Goal: Book appointment/travel/reservation

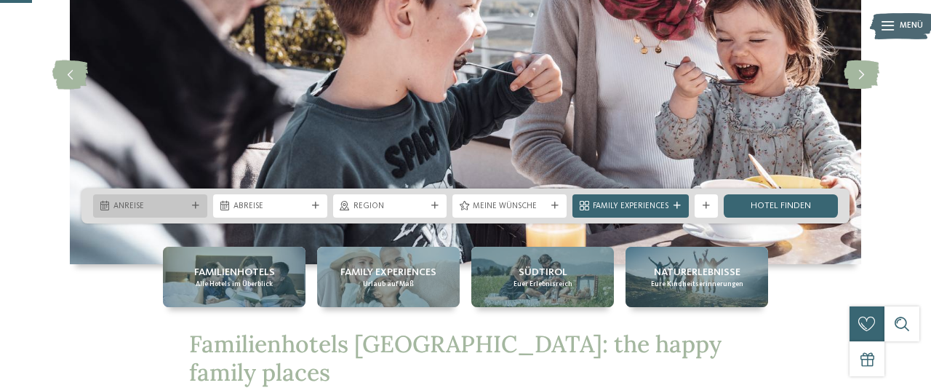
scroll to position [172, 0]
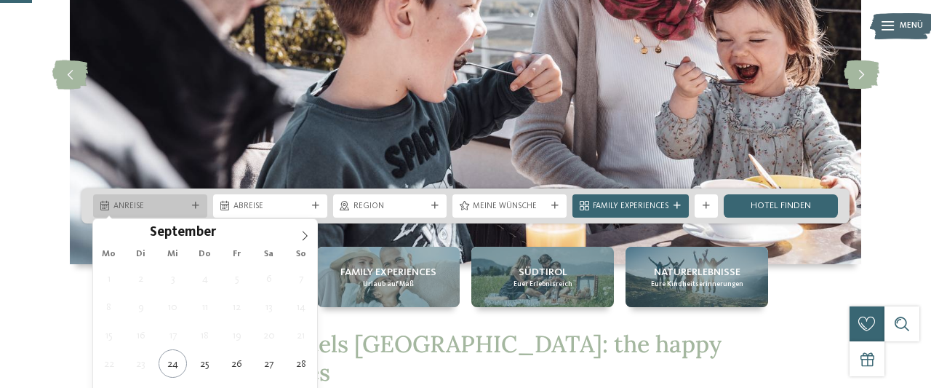
click at [143, 207] on span "Anreise" at bounding box center [150, 207] width 73 height 12
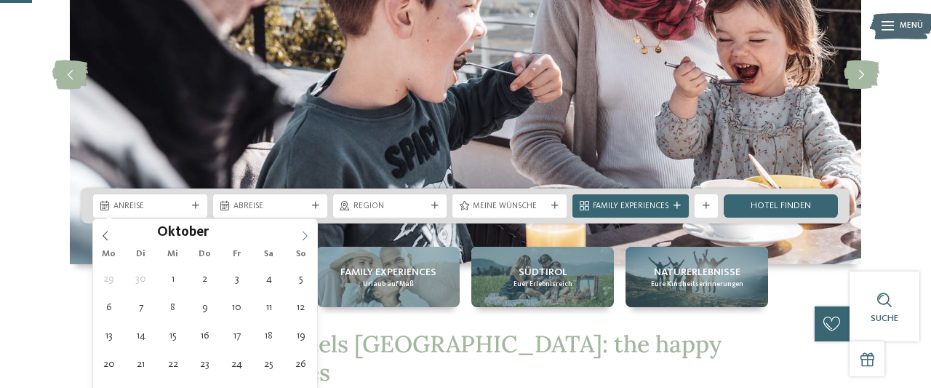
click at [302, 234] on icon at bounding box center [305, 236] width 10 height 10
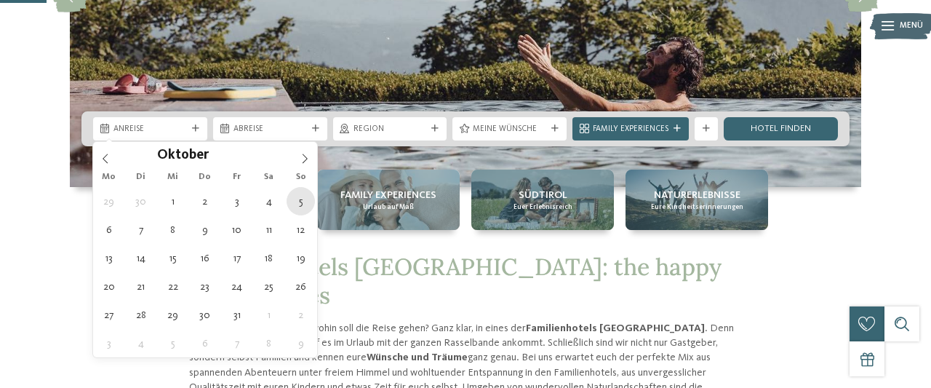
scroll to position [250, 0]
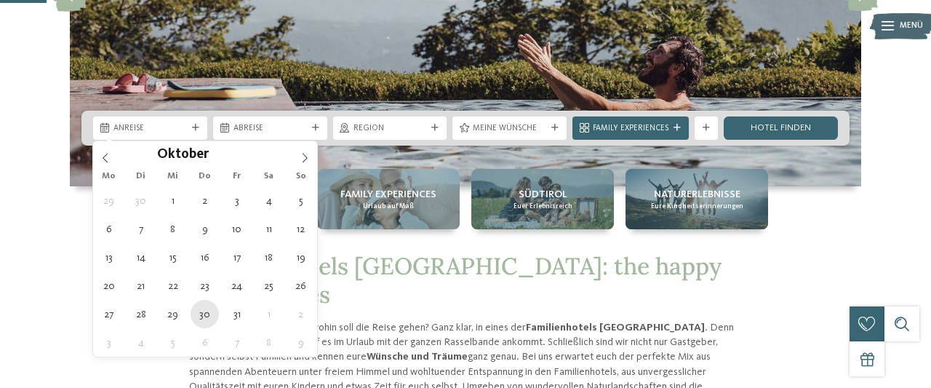
type div "[DATE]"
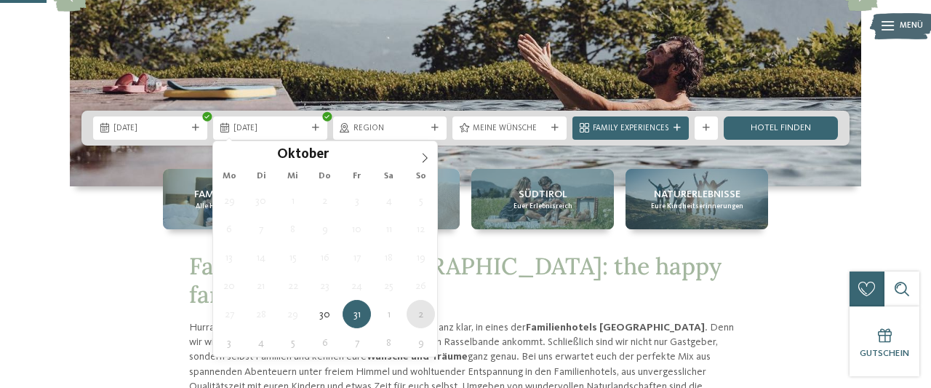
type div "[DATE]"
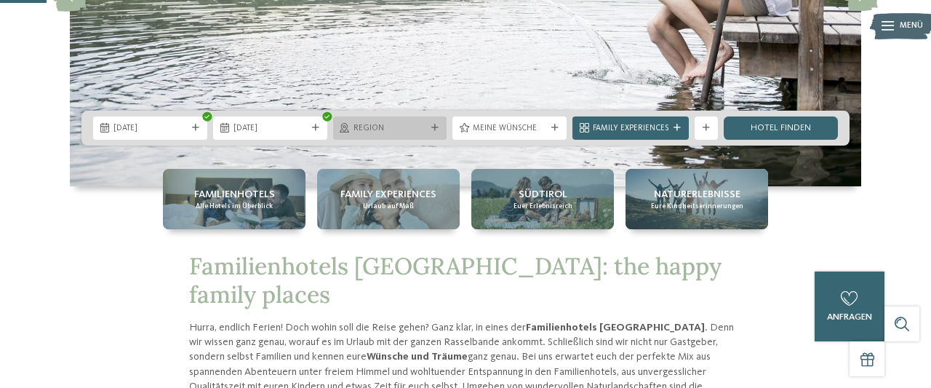
click at [437, 120] on div "Region" at bounding box center [390, 127] width 114 height 23
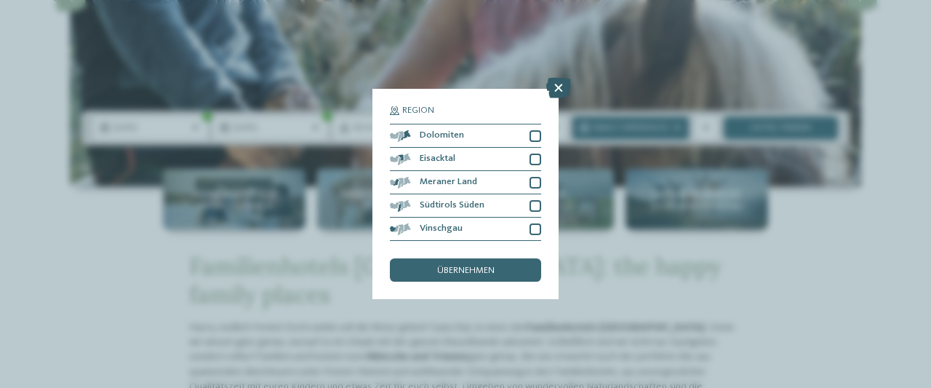
click at [569, 84] on icon at bounding box center [558, 88] width 25 height 20
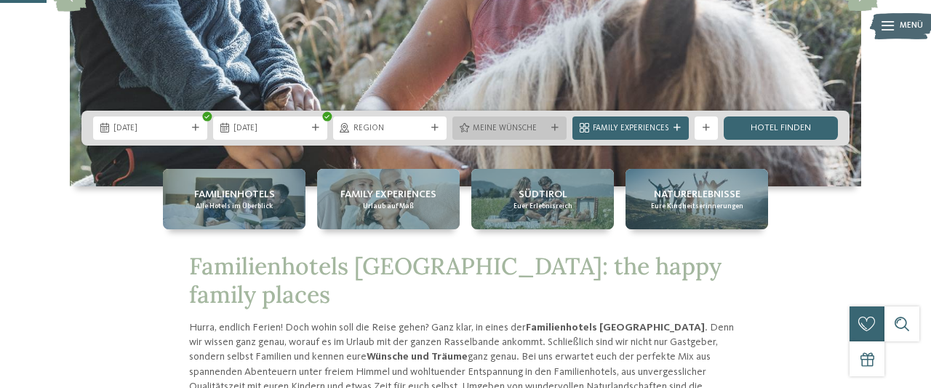
click at [548, 125] on div "Meine Wünsche" at bounding box center [509, 128] width 79 height 12
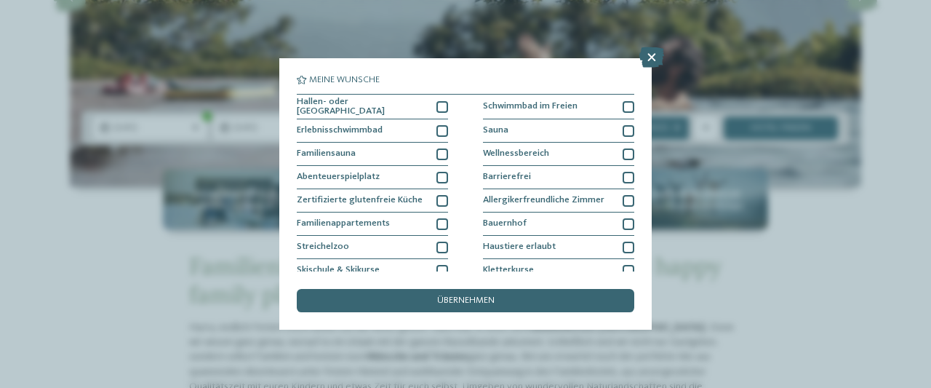
click at [738, 122] on div "Meine Wünsche [GEOGRAPHIC_DATA] Schwimmbad im Freien" at bounding box center [465, 194] width 931 height 388
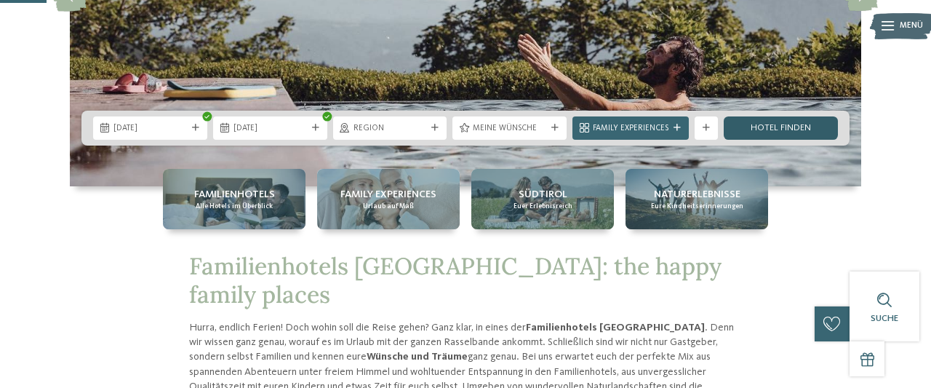
click at [739, 122] on link "Hotel finden" at bounding box center [781, 127] width 114 height 23
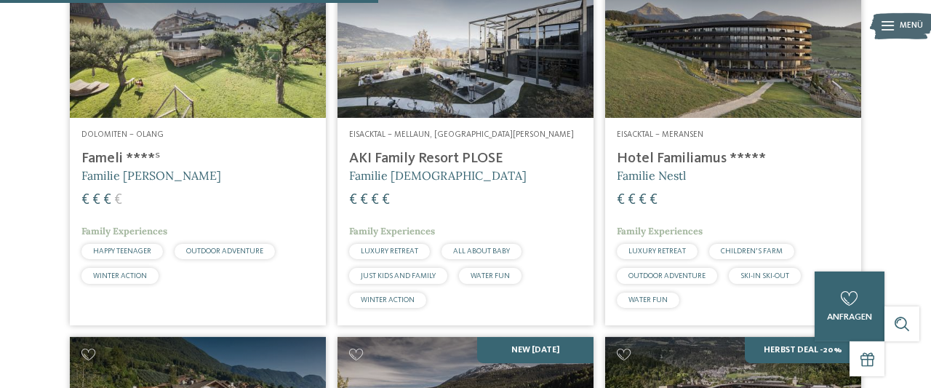
scroll to position [1206, 0]
